Goal: Task Accomplishment & Management: Manage account settings

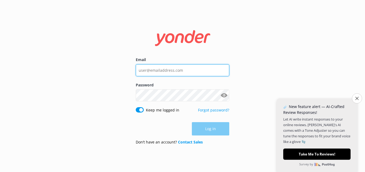
click at [170, 72] on input "Email" at bounding box center [182, 70] width 93 height 12
type input "[EMAIL_ADDRESS][DOMAIN_NAME]"
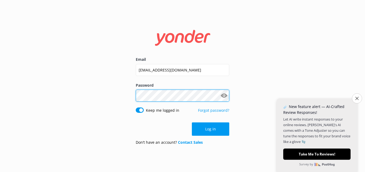
click button "Log in" at bounding box center [210, 129] width 37 height 13
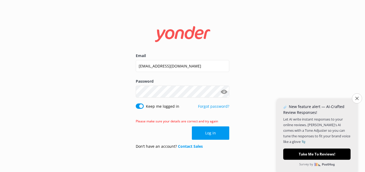
click at [221, 93] on button "Show password" at bounding box center [223, 91] width 11 height 11
click at [209, 137] on button "Log in" at bounding box center [210, 133] width 37 height 13
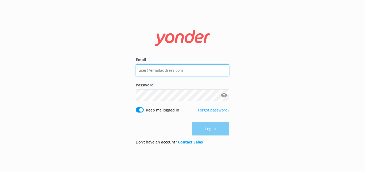
click at [165, 73] on input "Email" at bounding box center [182, 70] width 93 height 12
type input "[EMAIL_ADDRESS][DOMAIN_NAME]"
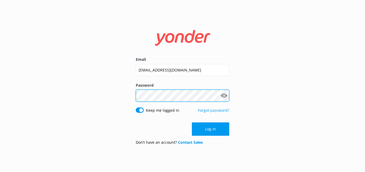
click button "Log in" at bounding box center [210, 129] width 37 height 13
